Goal: Find specific page/section: Find specific page/section

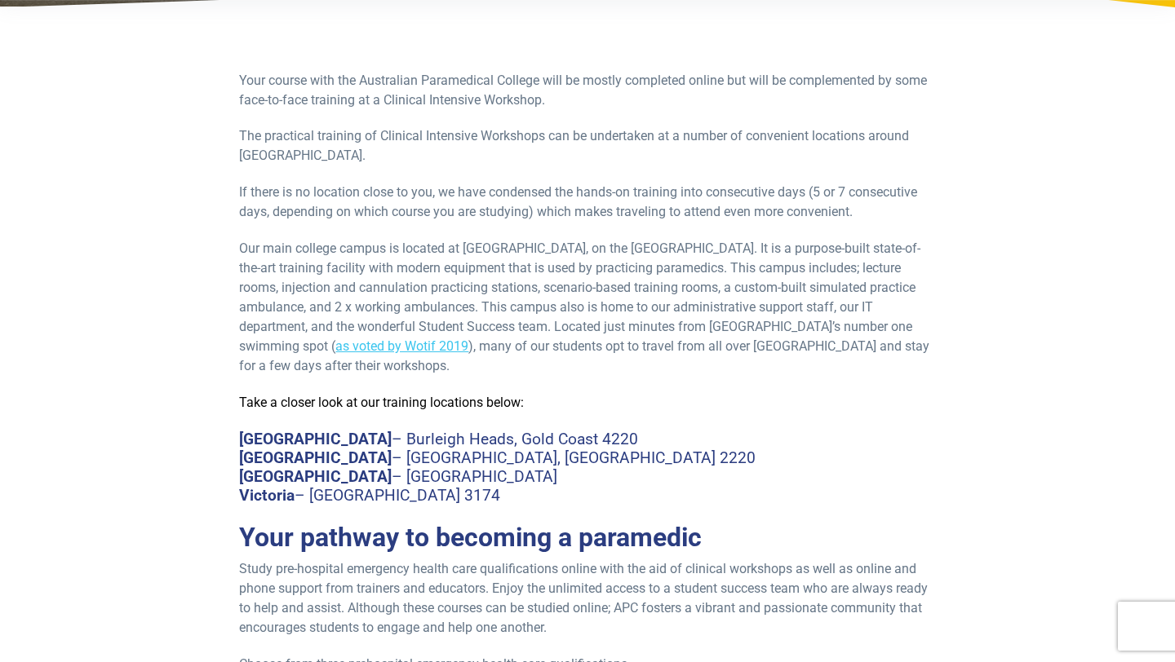
scroll to position [326, 0]
click at [432, 499] on h4 "Victoria – Noble Park North 3174" at bounding box center [587, 494] width 696 height 19
drag, startPoint x: 471, startPoint y: 489, endPoint x: 317, endPoint y: 490, distance: 154.2
click at [317, 490] on h4 "Victoria – Noble Park North 3174" at bounding box center [587, 494] width 696 height 19
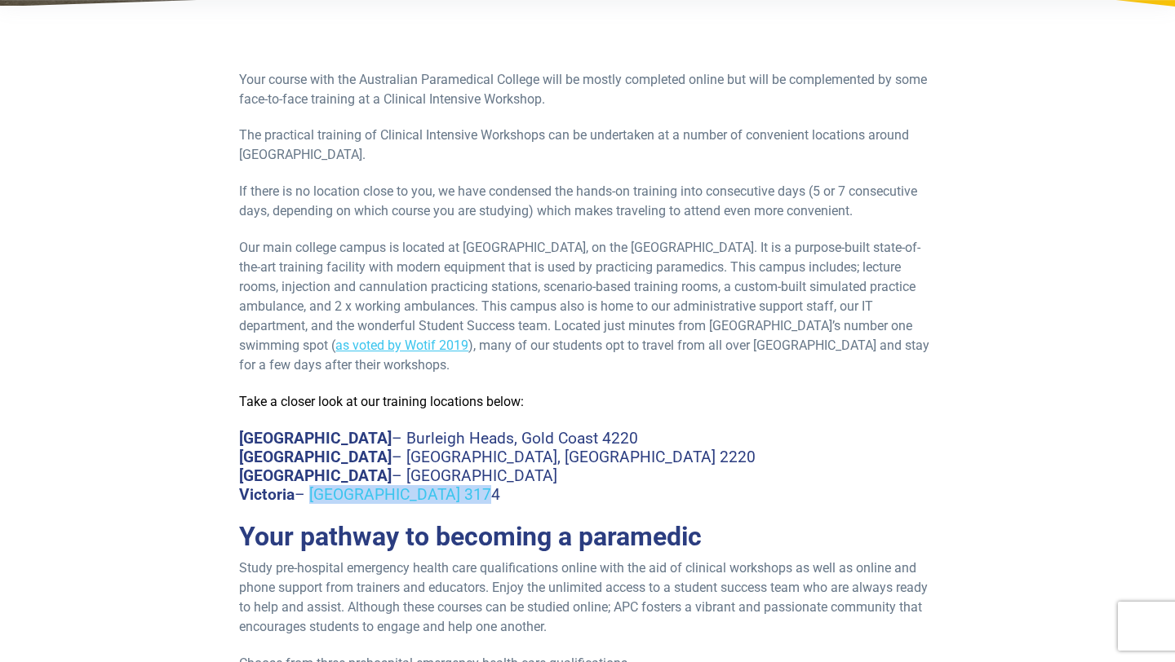
copy h4 "Noble Park North 3174"
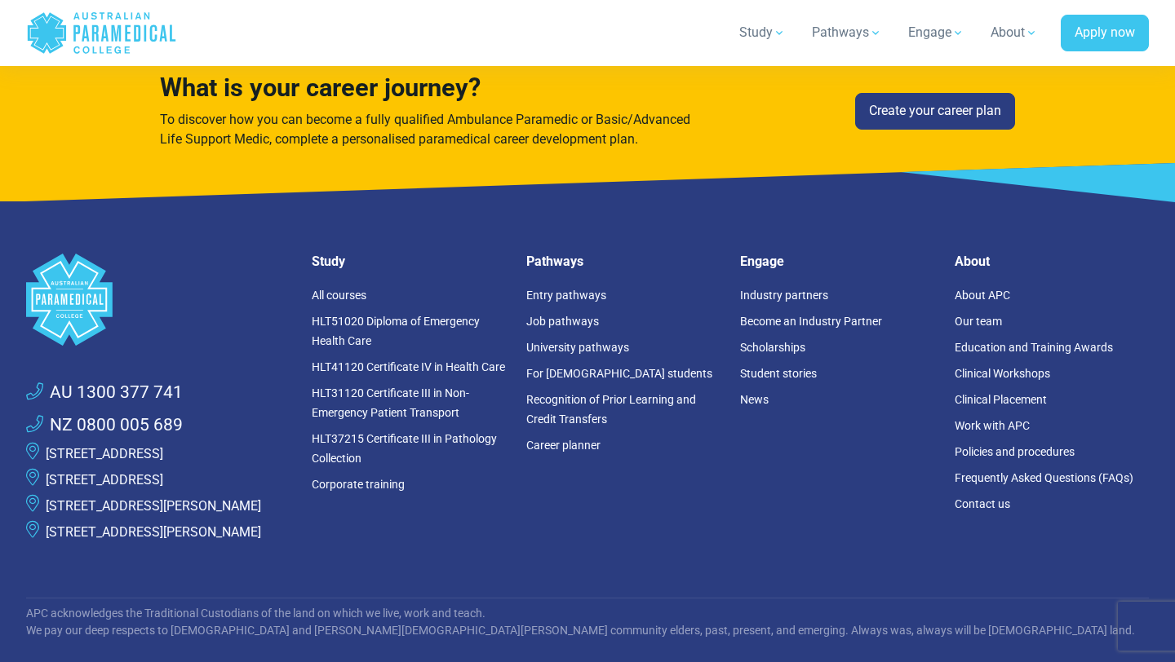
scroll to position [1229, 0]
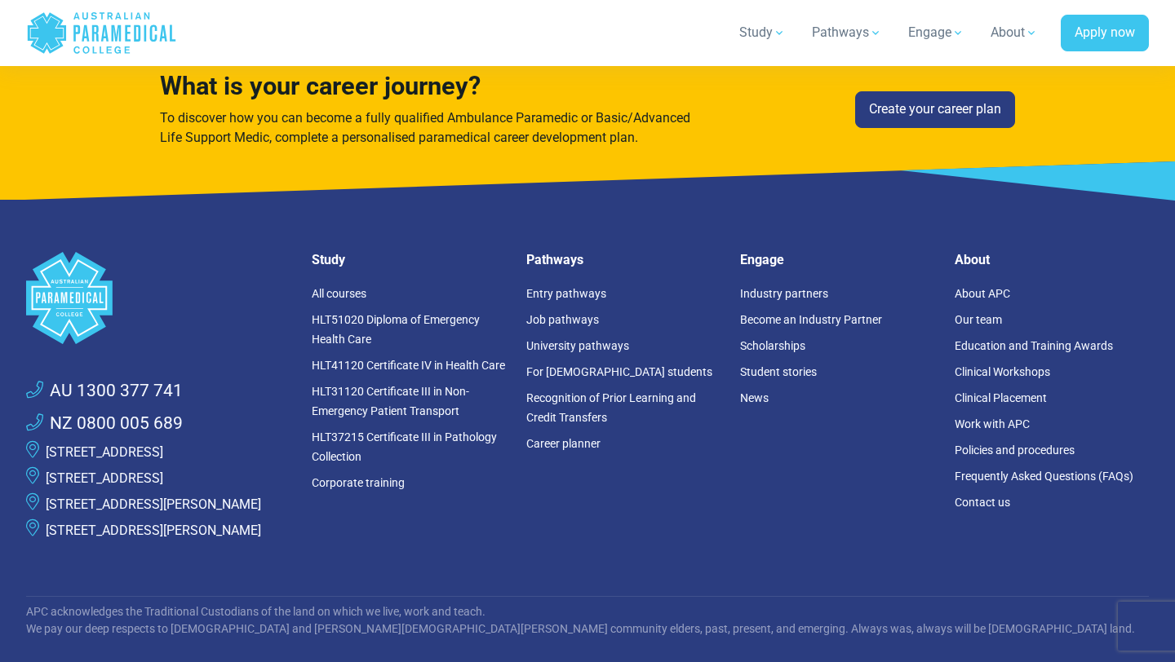
click at [163, 486] on link "[STREET_ADDRESS]" at bounding box center [104, 479] width 117 height 16
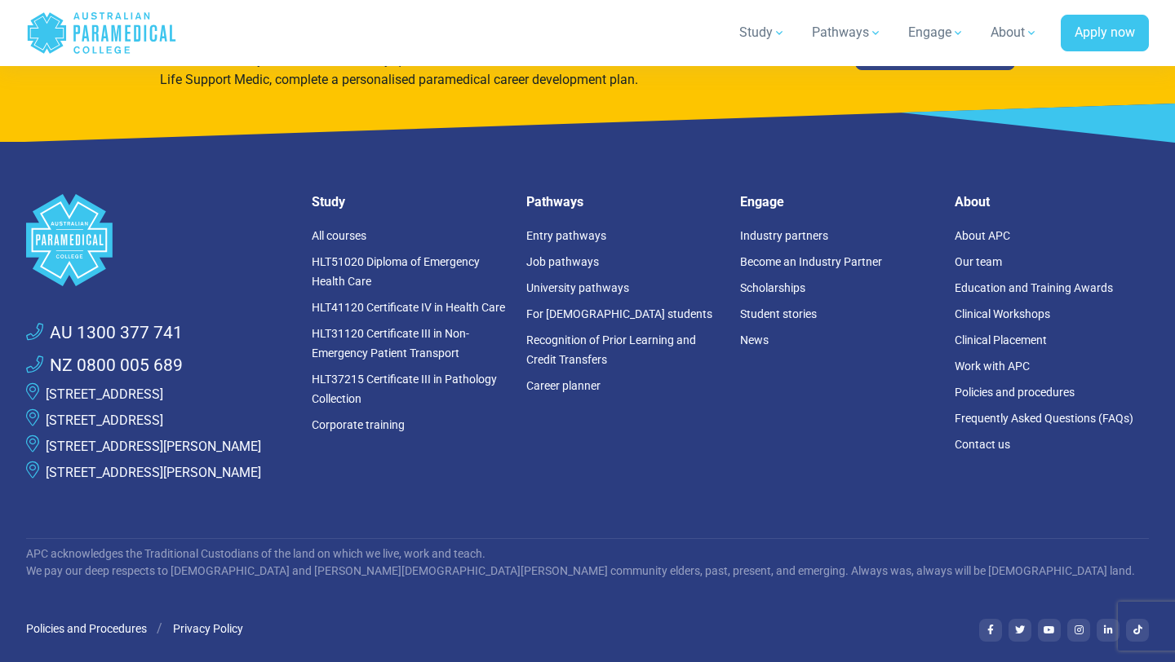
scroll to position [1304, 0]
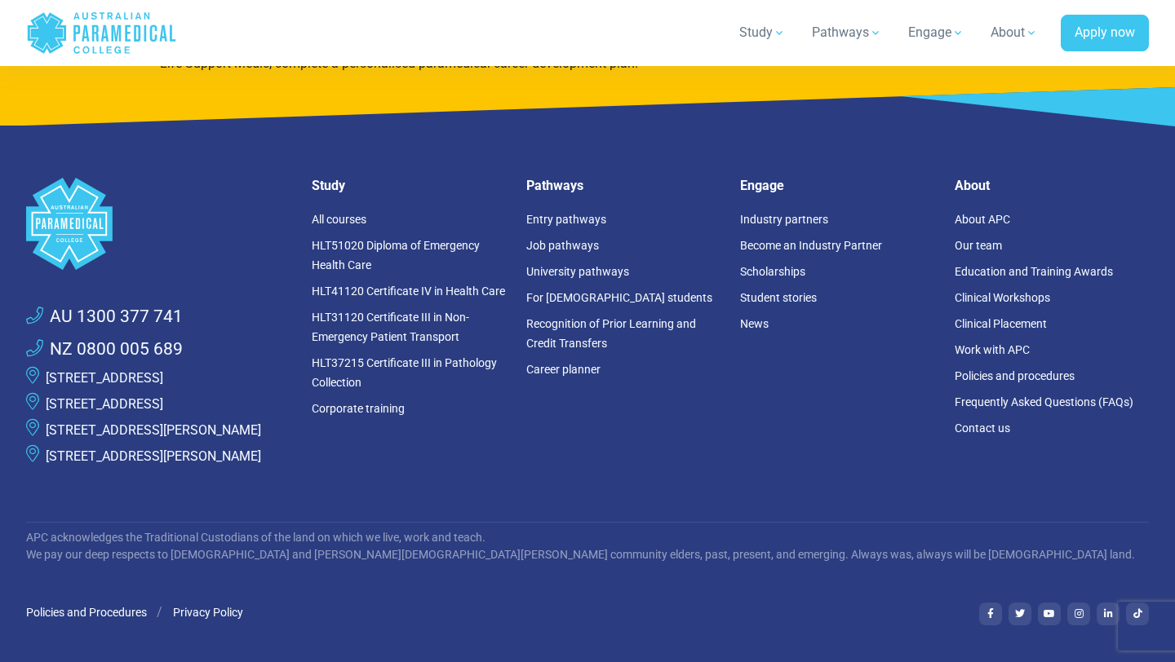
drag, startPoint x: 177, startPoint y: 423, endPoint x: 47, endPoint y: 403, distance: 131.3
click at [47, 403] on p "[STREET_ADDRESS]" at bounding box center [104, 405] width 117 height 20
copy link "[STREET_ADDRESS]"
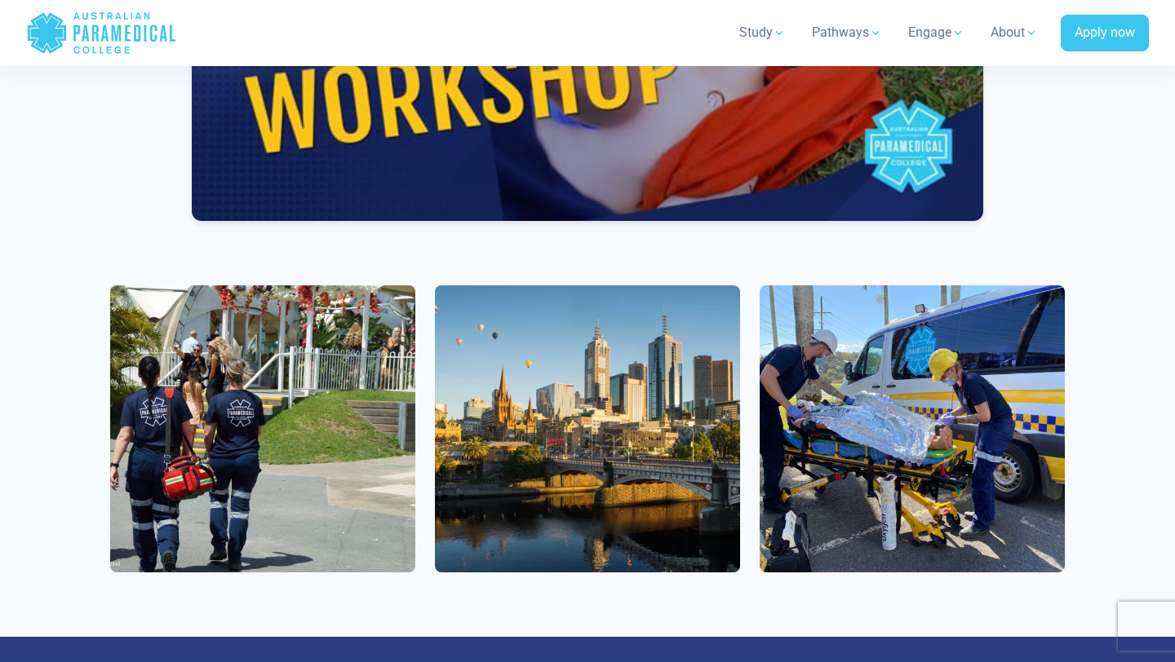
scroll to position [969, 0]
